Goal: Information Seeking & Learning: Learn about a topic

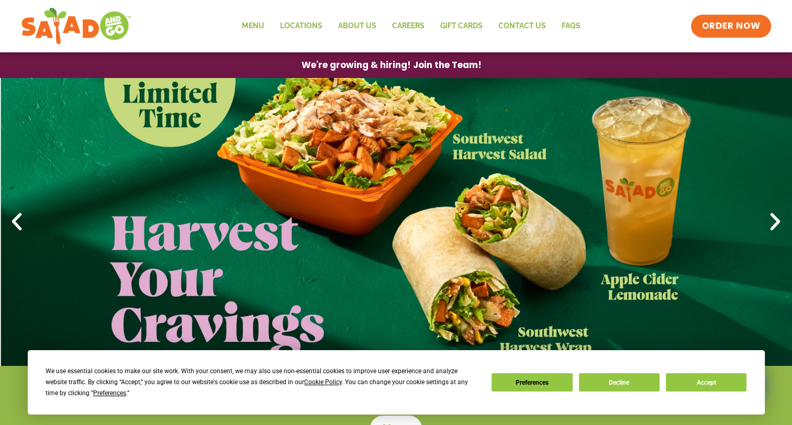
click at [482, 147] on link "1 / 4" at bounding box center [396, 222] width 792 height 288
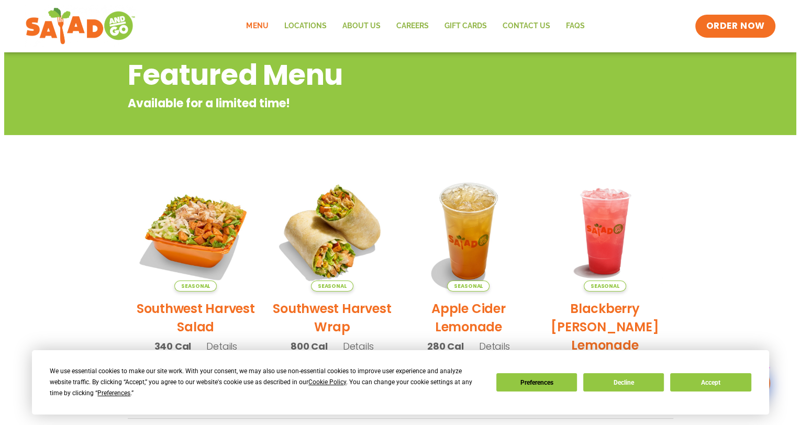
scroll to position [157, 0]
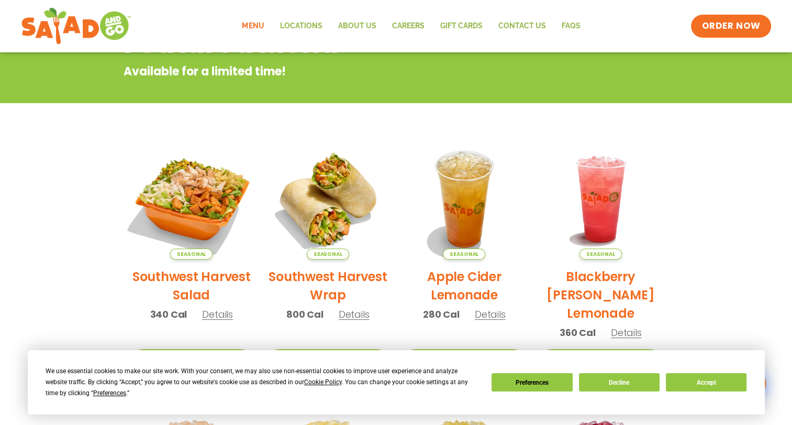
click at [202, 204] on img at bounding box center [191, 199] width 142 height 142
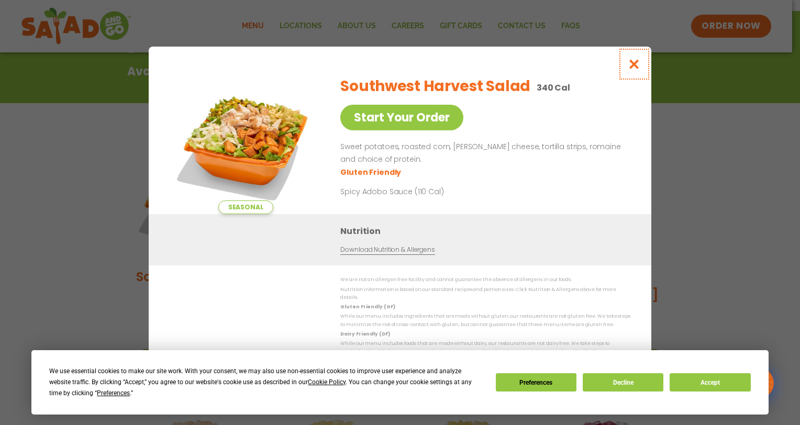
click at [636, 67] on icon "Close modal" at bounding box center [634, 64] width 13 height 11
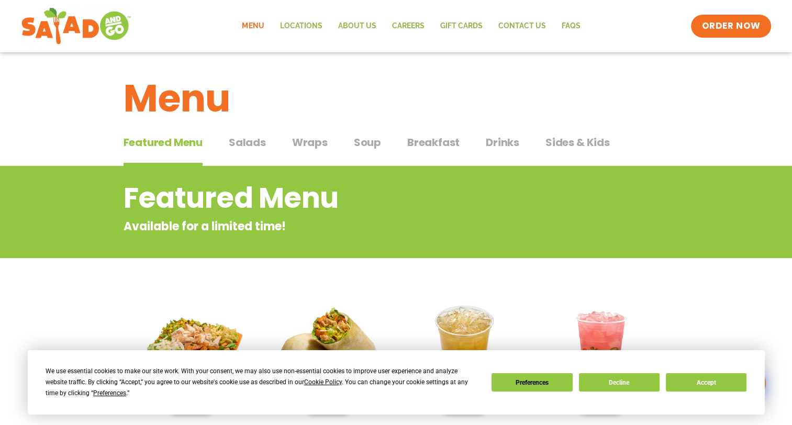
scroll to position [0, 0]
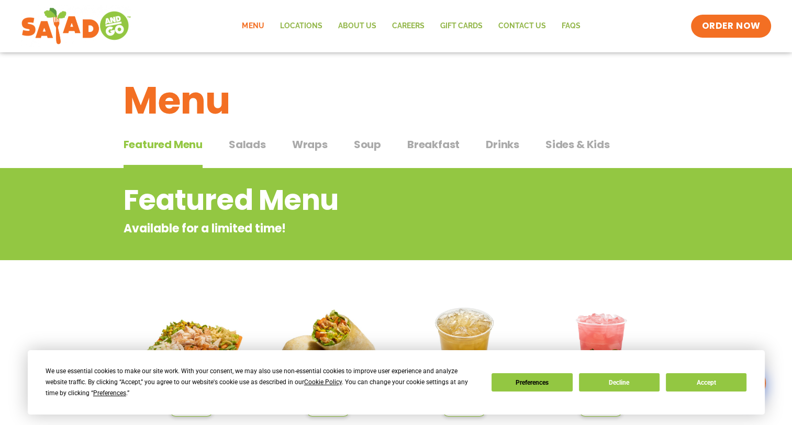
click at [250, 144] on span "Salads" at bounding box center [247, 145] width 37 height 16
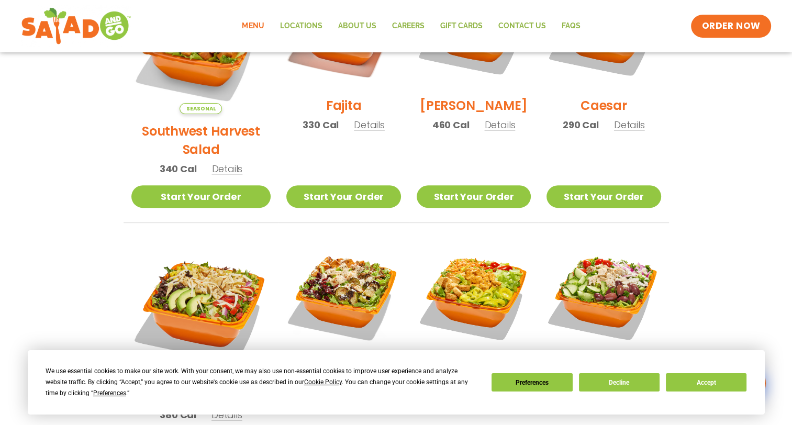
scroll to position [314, 0]
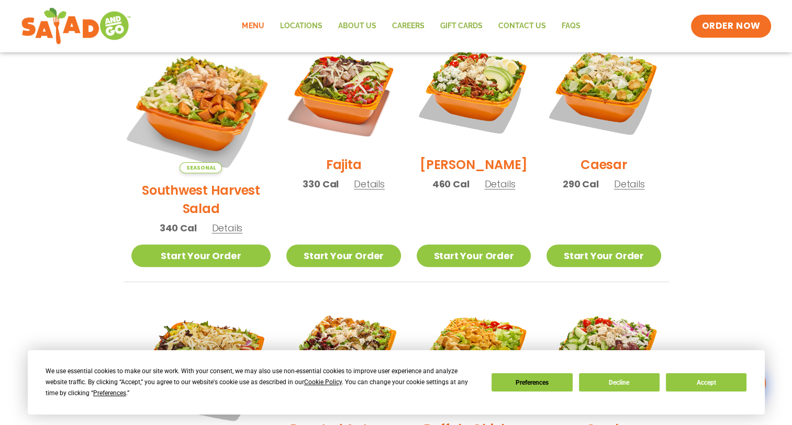
click at [189, 105] on img at bounding box center [201, 103] width 164 height 164
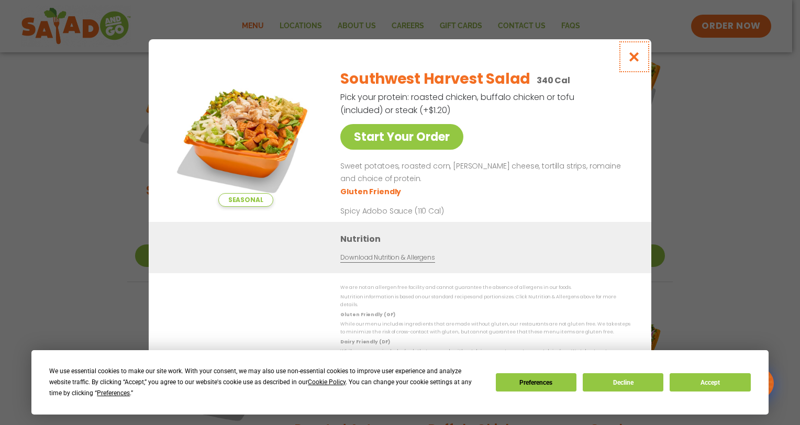
click at [635, 57] on icon "Close modal" at bounding box center [634, 56] width 13 height 11
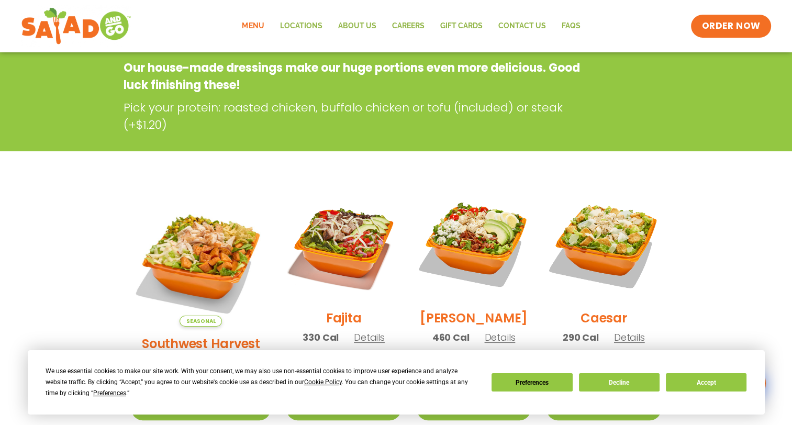
scroll to position [0, 0]
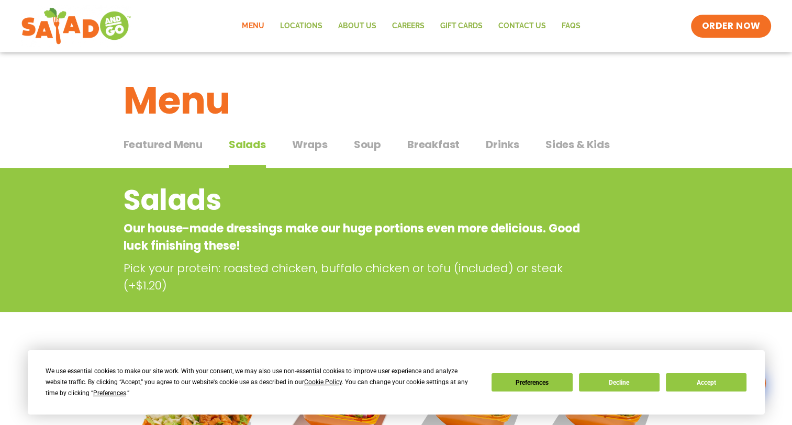
click at [507, 142] on span "Drinks" at bounding box center [503, 145] width 34 height 16
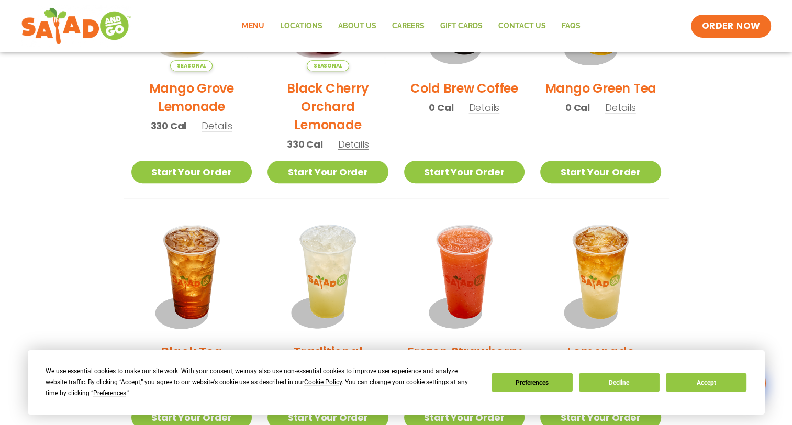
scroll to position [665, 0]
